Goal: Find specific page/section: Find specific page/section

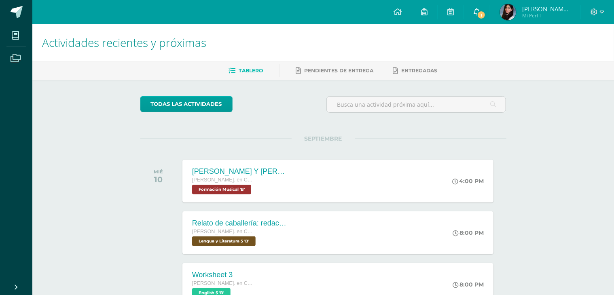
click at [483, 19] on link "1" at bounding box center [477, 12] width 26 height 24
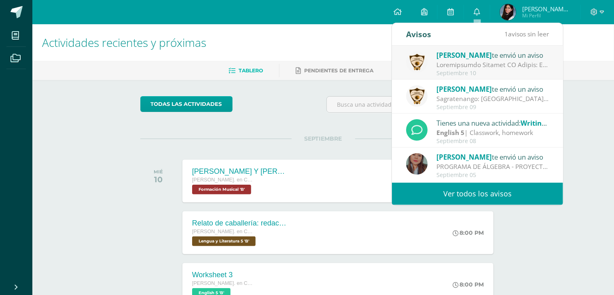
click at [420, 66] on img at bounding box center [416, 61] width 21 height 21
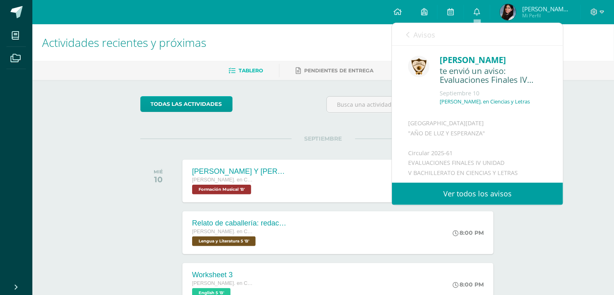
click at [540, 27] on div "0 avisos sin leer" at bounding box center [527, 34] width 45 height 23
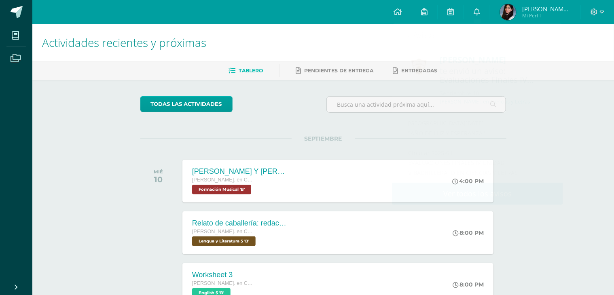
click at [532, 15] on span "Mi Perfil" at bounding box center [546, 15] width 49 height 7
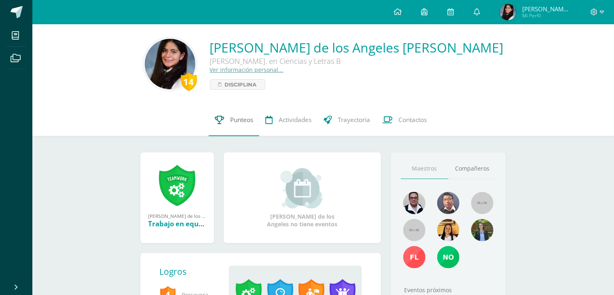
click at [242, 123] on span "Punteos" at bounding box center [241, 120] width 23 height 8
